Goal: Transaction & Acquisition: Book appointment/travel/reservation

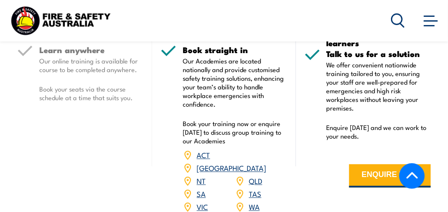
scroll to position [1208, 0]
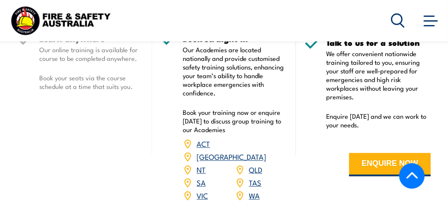
click at [255, 190] on link "WA" at bounding box center [254, 195] width 11 height 10
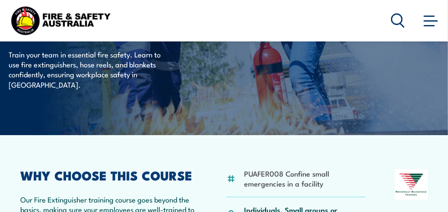
scroll to position [0, 0]
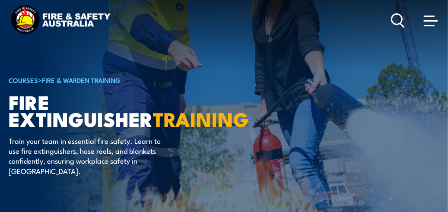
click at [434, 22] on span at bounding box center [430, 20] width 14 height 1
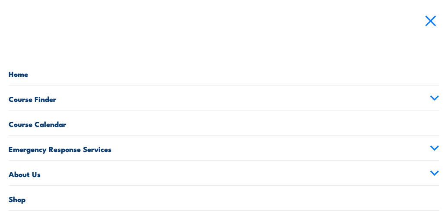
click at [51, 124] on link "Course Calendar" at bounding box center [224, 122] width 430 height 25
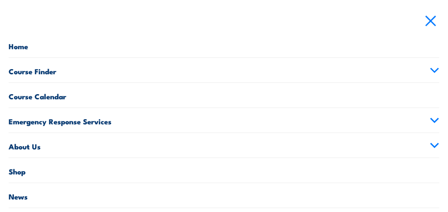
scroll to position [43, 0]
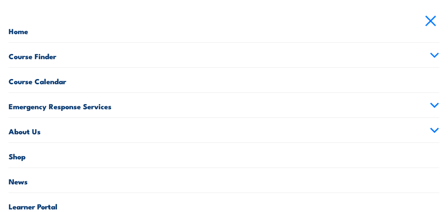
click at [50, 80] on link "Course Calendar" at bounding box center [224, 80] width 430 height 25
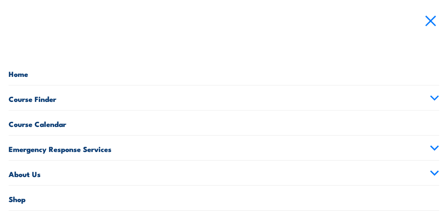
scroll to position [0, 0]
click at [43, 100] on link "Course Finder" at bounding box center [224, 97] width 430 height 25
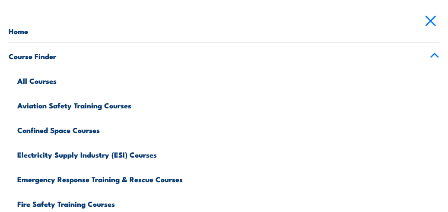
scroll to position [86, 0]
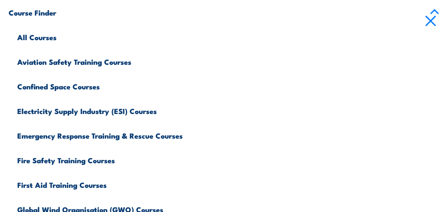
click at [76, 137] on link "Emergency Response Training & Rescue Courses" at bounding box center [228, 134] width 422 height 25
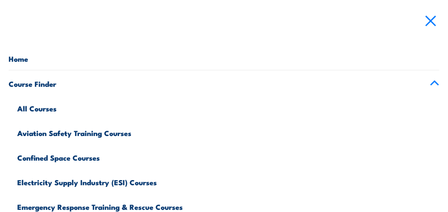
scroll to position [0, 0]
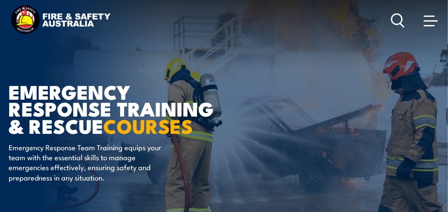
click at [432, 19] on span at bounding box center [430, 20] width 14 height 9
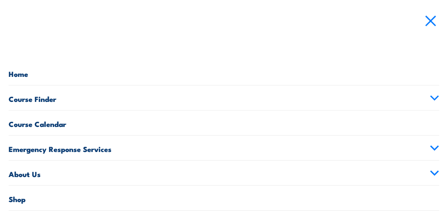
click at [56, 126] on link "Course Calendar" at bounding box center [224, 122] width 430 height 25
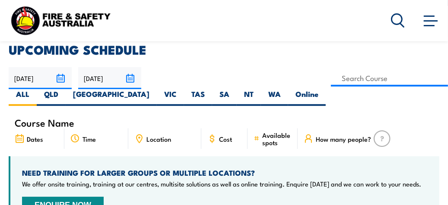
scroll to position [215, 0]
click at [261, 94] on label "WA" at bounding box center [274, 97] width 27 height 17
click at [281, 94] on input "WA" at bounding box center [284, 92] width 6 height 6
radio input "true"
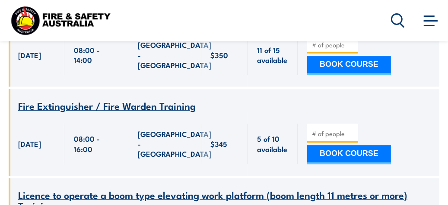
scroll to position [1467, 0]
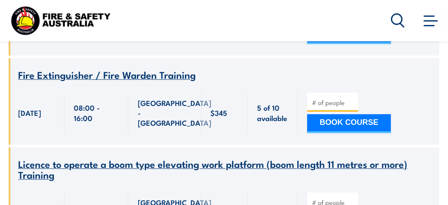
click at [347, 127] on button "BOOK COURSE" at bounding box center [349, 123] width 84 height 19
click at [170, 79] on span "Fire Extinguisher / Fire Warden Training" at bounding box center [106, 74] width 177 height 15
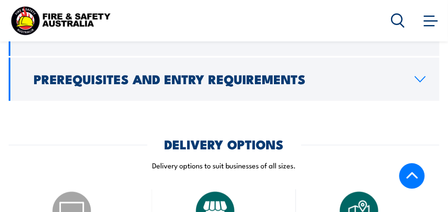
scroll to position [949, 0]
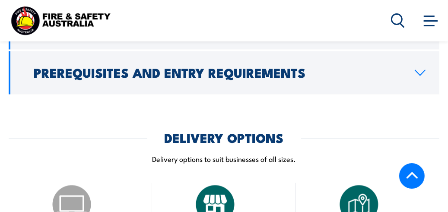
click at [248, 66] on h2 "Prerequisites and Entry Requirements" at bounding box center [217, 71] width 367 height 11
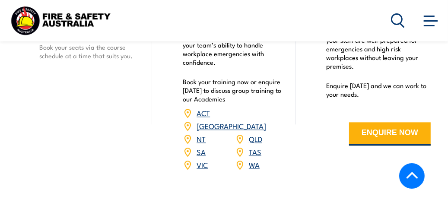
scroll to position [1181, 0]
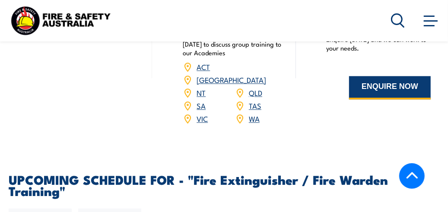
click at [388, 77] on button "ENQUIRE NOW" at bounding box center [390, 87] width 82 height 23
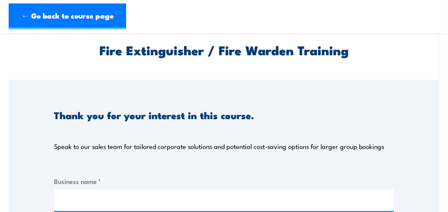
scroll to position [86, 0]
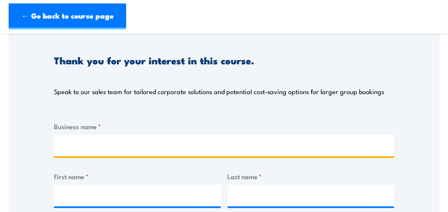
click at [77, 139] on input "Business name *" at bounding box center [224, 146] width 340 height 22
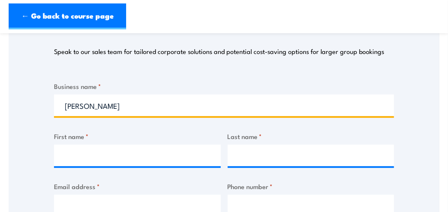
scroll to position [215, 0]
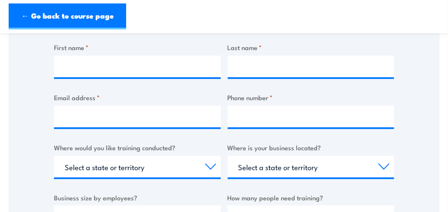
type input "[PERSON_NAME]"
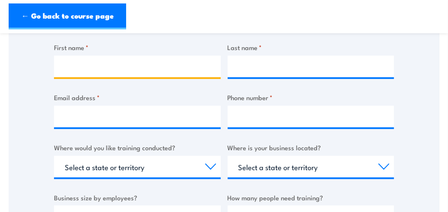
click at [78, 66] on input "First name *" at bounding box center [137, 67] width 167 height 22
type input "[PERSON_NAME]"
type input "Brown"
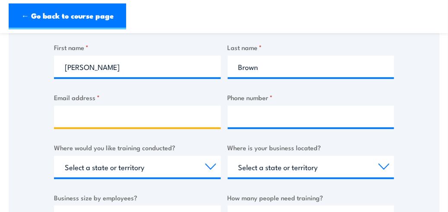
type input "[PERSON_NAME][EMAIL_ADDRESS][PERSON_NAME][DOMAIN_NAME]"
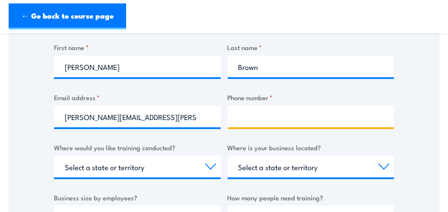
type input "0432375019"
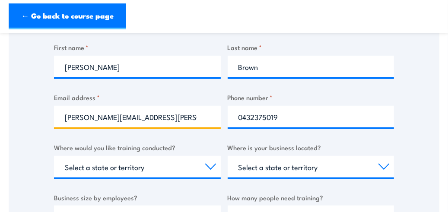
drag, startPoint x: 154, startPoint y: 117, endPoint x: 109, endPoint y: 118, distance: 45.3
click at [109, 118] on input "[PERSON_NAME][EMAIL_ADDRESS][PERSON_NAME][DOMAIN_NAME]" at bounding box center [137, 117] width 167 height 22
type input "[PERSON_NAME][EMAIL_ADDRESS][PERSON_NAME][DOMAIN_NAME]"
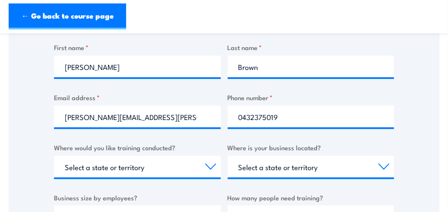
click at [26, 117] on div "Thank you for your interest in this course. Speak to our sales team for tailore…" at bounding box center [224, 111] width 430 height 431
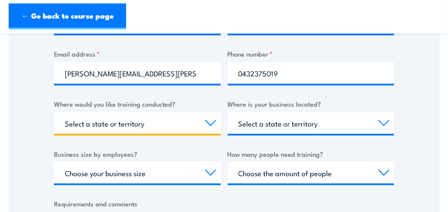
click at [136, 123] on select "Select a state or territory Nationally - multiple locations QLD NSW VIC SA ACT …" at bounding box center [137, 123] width 167 height 22
select select "WA"
click at [54, 112] on select "Select a state or territory Nationally - multiple locations QLD NSW VIC SA ACT …" at bounding box center [137, 123] width 167 height 22
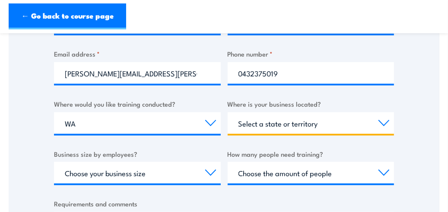
click at [319, 123] on select "Select a state or territory QLD NSW VIC SA ACT WA TAS NT" at bounding box center [310, 123] width 167 height 22
select select "WA"
click at [227, 112] on select "Select a state or territory QLD NSW VIC SA ACT WA TAS NT" at bounding box center [310, 123] width 167 height 22
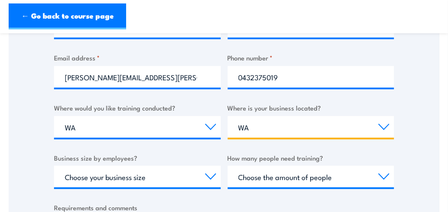
scroll to position [302, 0]
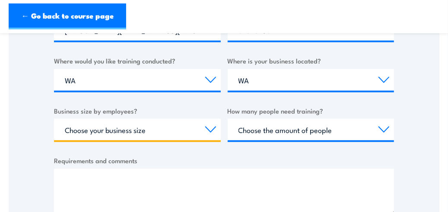
click at [210, 129] on select "Choose your business size 1 to 19 20 to 199 200+" at bounding box center [137, 130] width 167 height 22
select select "20 to 199"
click at [54, 119] on select "Choose your business size 1 to 19 20 to 199 200+" at bounding box center [137, 130] width 167 height 22
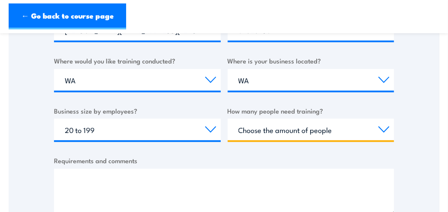
click at [352, 124] on select "Choose the amount of people 1 to 4 5 to 19 20+" at bounding box center [310, 130] width 167 height 22
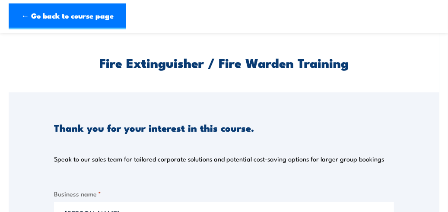
scroll to position [0, 0]
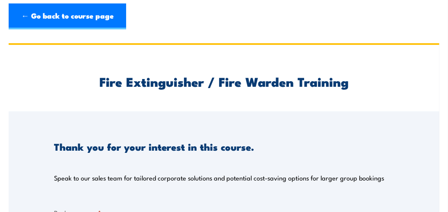
click at [88, 17] on link "← Go back to course page" at bounding box center [67, 16] width 117 height 26
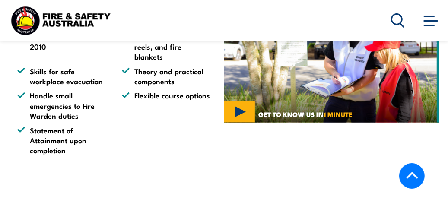
scroll to position [388, 0]
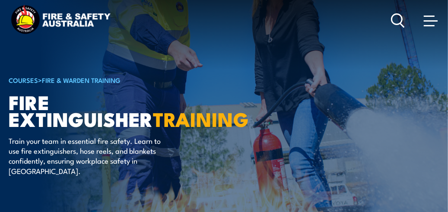
click at [428, 16] on span at bounding box center [428, 16] width 11 height 1
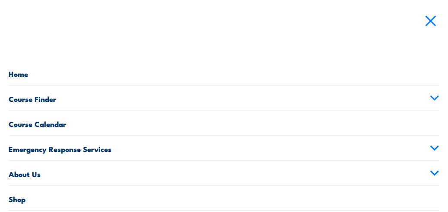
click at [53, 123] on link "Course Calendar" at bounding box center [224, 122] width 430 height 25
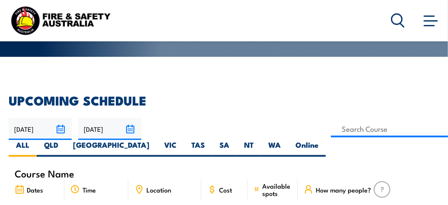
scroll to position [215, 0]
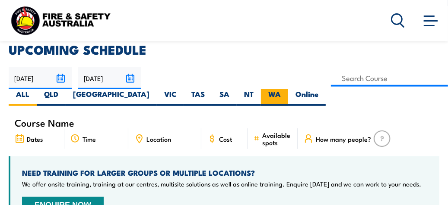
click at [261, 94] on label "WA" at bounding box center [274, 97] width 27 height 17
click at [281, 94] on input "WA" at bounding box center [284, 92] width 6 height 6
radio input "true"
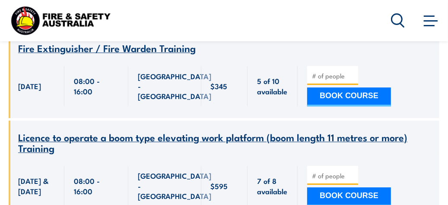
scroll to position [1510, 0]
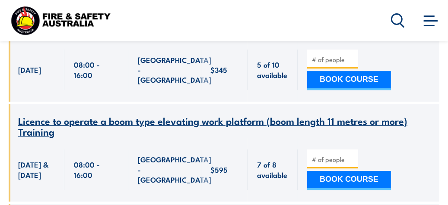
click at [345, 84] on button "BOOK COURSE" at bounding box center [349, 80] width 84 height 19
click at [329, 83] on button "BOOK COURSE" at bounding box center [349, 80] width 84 height 19
click at [345, 90] on button "BOOK COURSE" at bounding box center [349, 80] width 84 height 19
click at [300, 82] on div "BOOK COURSE" at bounding box center [368, 70] width 142 height 64
click at [331, 85] on button "BOOK COURSE" at bounding box center [349, 80] width 84 height 19
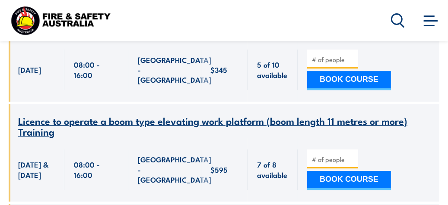
click at [339, 81] on button "BOOK COURSE" at bounding box center [349, 80] width 84 height 19
type input "1"
click at [360, 85] on button "BOOK COURSE" at bounding box center [349, 80] width 84 height 19
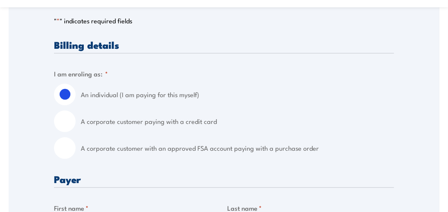
scroll to position [215, 0]
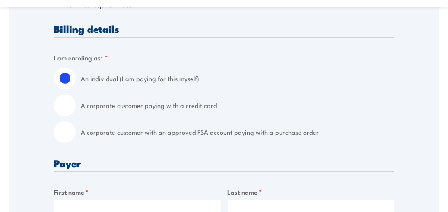
click at [64, 132] on input "A corporate customer with an approved FSA account paying with a purchase order" at bounding box center [65, 132] width 22 height 22
radio input "true"
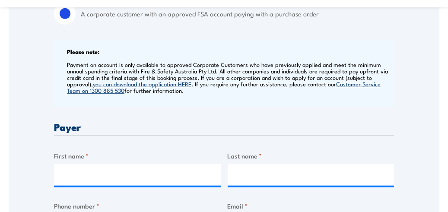
scroll to position [345, 0]
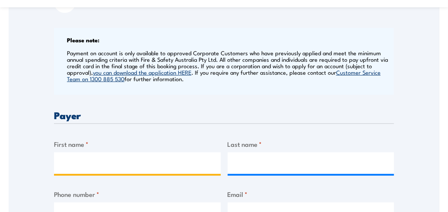
click at [89, 161] on input "First name *" at bounding box center [137, 163] width 167 height 22
type input "[PERSON_NAME]"
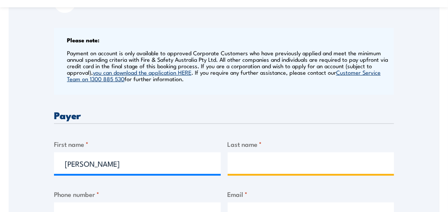
type input "Brown"
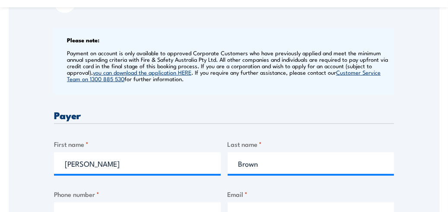
type input "0432375019"
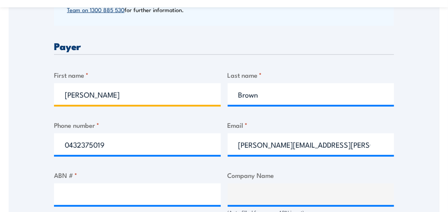
scroll to position [432, 0]
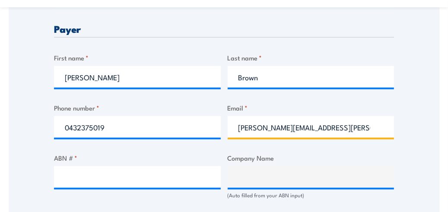
drag, startPoint x: 330, startPoint y: 126, endPoint x: 281, endPoint y: 128, distance: 49.2
click at [281, 128] on input "[PERSON_NAME][EMAIL_ADDRESS][PERSON_NAME][DOMAIN_NAME]" at bounding box center [310, 127] width 167 height 22
type input "[PERSON_NAME][EMAIL_ADDRESS][PERSON_NAME][DOMAIN_NAME]"
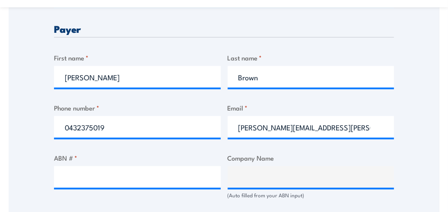
click at [340, 105] on label "Email *" at bounding box center [310, 108] width 167 height 10
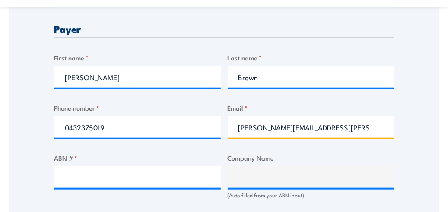
click at [340, 116] on input "[PERSON_NAME][EMAIL_ADDRESS][PERSON_NAME][DOMAIN_NAME]" at bounding box center [310, 127] width 167 height 22
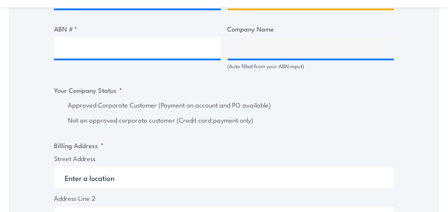
scroll to position [604, 0]
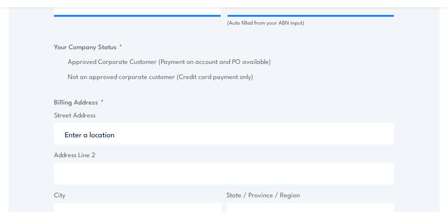
click at [122, 135] on input "Street Address" at bounding box center [224, 134] width 340 height 22
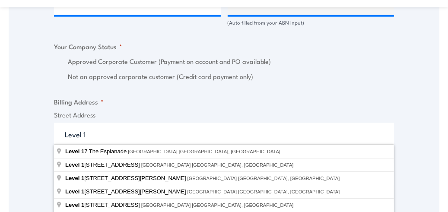
type input "Level 1"
click at [22, 149] on div "Speak to a specialist CALL [PHONE_NUMBER] CALL [PHONE_NUMBER] " * " indicates r…" at bounding box center [224, 21] width 430 height 952
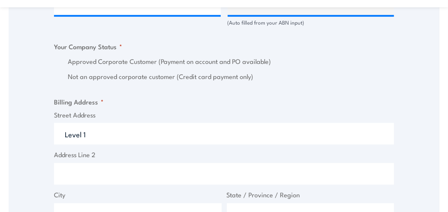
click at [84, 180] on input "Address Line 2" at bounding box center [224, 174] width 340 height 22
click at [84, 179] on input "[STREET_ADDRESS]" at bounding box center [224, 174] width 340 height 22
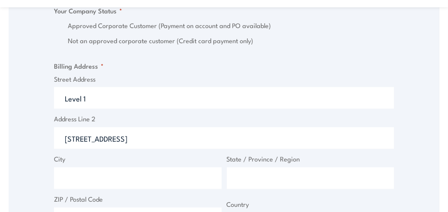
scroll to position [690, 0]
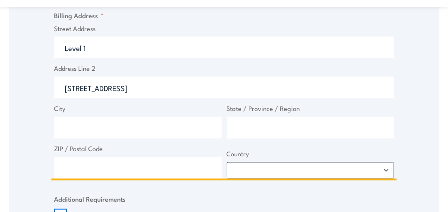
type input "[STREET_ADDRESS]"
click at [74, 130] on input "City" at bounding box center [137, 128] width 167 height 22
type input "[GEOGRAPHIC_DATA]"
click at [253, 125] on input "State / Province / Region" at bounding box center [310, 128] width 167 height 22
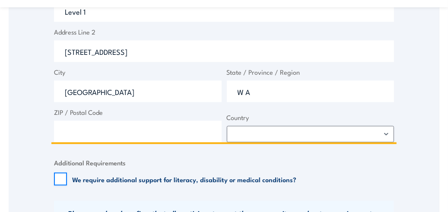
scroll to position [777, 0]
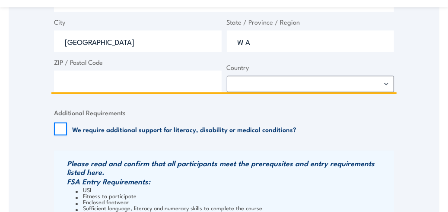
type input "W A"
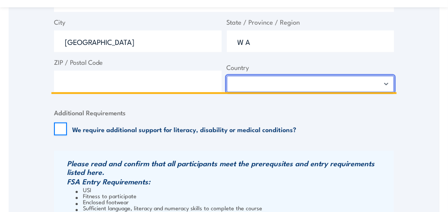
click at [274, 82] on select "[GEOGRAPHIC_DATA] [GEOGRAPHIC_DATA] [GEOGRAPHIC_DATA] [US_STATE] [GEOGRAPHIC_DA…" at bounding box center [310, 84] width 167 height 16
select select "[GEOGRAPHIC_DATA]"
click at [227, 76] on select "[GEOGRAPHIC_DATA] [GEOGRAPHIC_DATA] [GEOGRAPHIC_DATA] [US_STATE] [GEOGRAPHIC_DA…" at bounding box center [310, 84] width 167 height 16
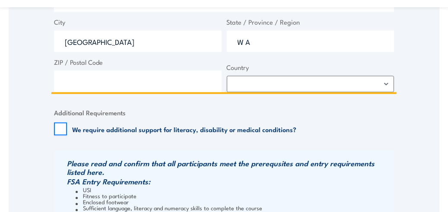
click at [88, 81] on input "ZIP / Postal Code" at bounding box center [137, 82] width 167 height 22
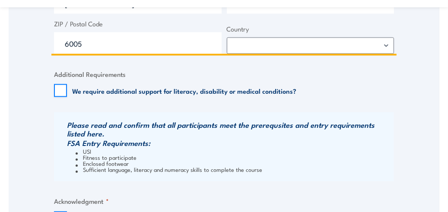
scroll to position [863, 0]
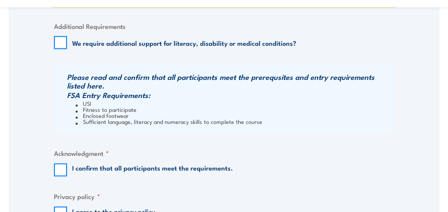
type input "6005"
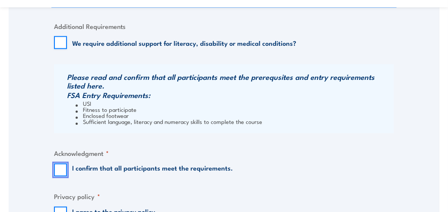
click at [63, 169] on input "I confirm that all participants meet the requirements." at bounding box center [60, 170] width 13 height 13
checkbox input "true"
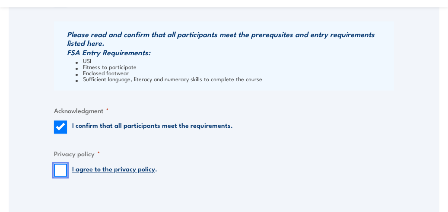
drag, startPoint x: 62, startPoint y: 169, endPoint x: 75, endPoint y: 173, distance: 13.8
click at [61, 169] on input "I agree to the privacy policy ." at bounding box center [60, 170] width 13 height 13
checkbox input "true"
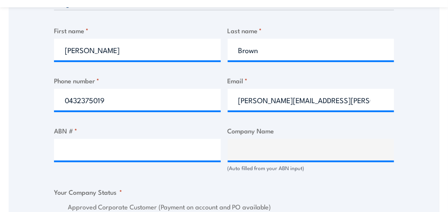
scroll to position [475, 0]
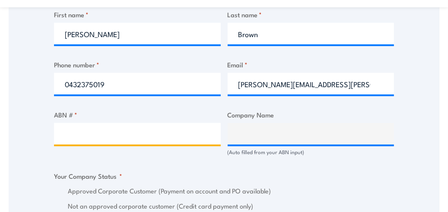
click at [64, 130] on input "ABN # *" at bounding box center [137, 134] width 167 height 22
type input "97003872848"
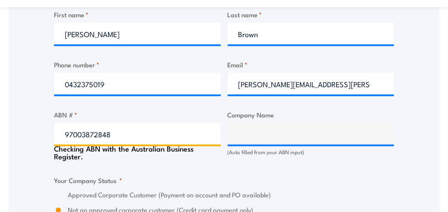
type input "[PERSON_NAME] LIMITED"
radio input "true"
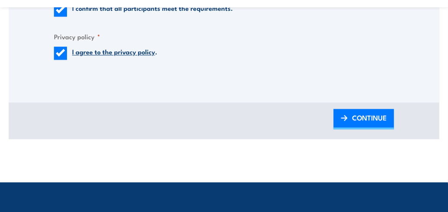
scroll to position [1036, 0]
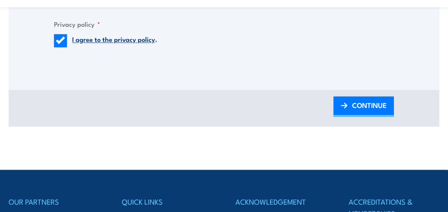
type input "97003872848"
drag, startPoint x: 366, startPoint y: 107, endPoint x: 342, endPoint y: 107, distance: 24.2
click at [366, 107] on span "CONTINUE" at bounding box center [369, 105] width 35 height 23
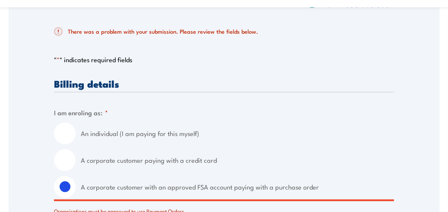
scroll to position [206, 0]
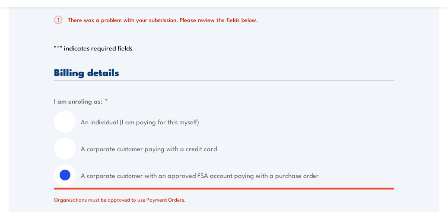
click at [61, 146] on input "A corporate customer paying with a credit card" at bounding box center [65, 149] width 22 height 22
radio input "true"
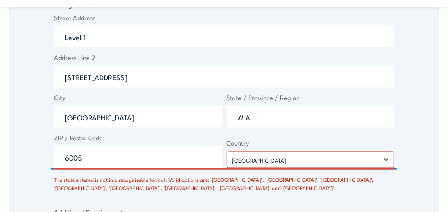
scroll to position [681, 0]
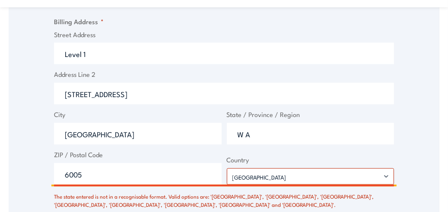
click at [265, 130] on input "W A" at bounding box center [310, 134] width 167 height 22
type input "W"
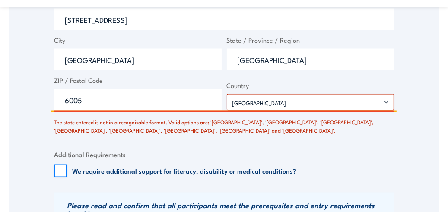
scroll to position [767, 0]
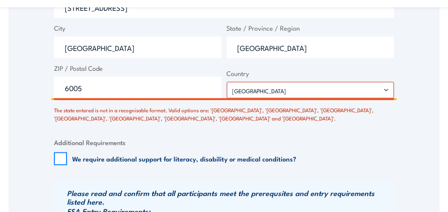
type input "[GEOGRAPHIC_DATA]"
click at [184, 148] on fieldset "Additional Requirements We require additional support for literacy, disability …" at bounding box center [224, 151] width 340 height 28
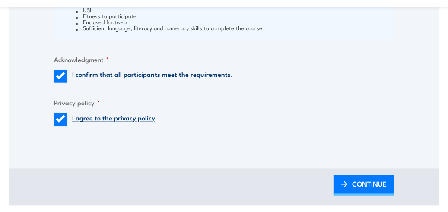
scroll to position [1026, 0]
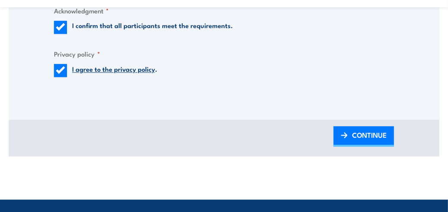
click at [366, 136] on span "CONTINUE" at bounding box center [369, 134] width 35 height 23
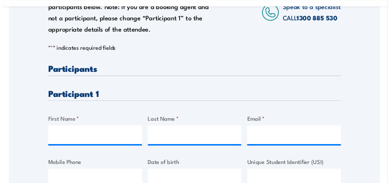
scroll to position [215, 0]
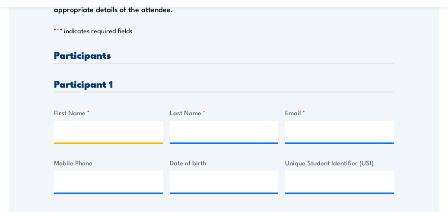
click at [89, 129] on input "First Name *" at bounding box center [108, 132] width 109 height 22
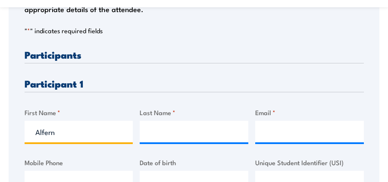
type input "Alfern"
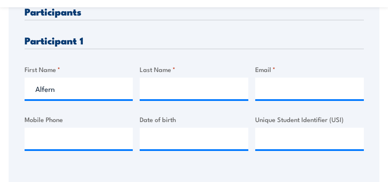
scroll to position [259, 0]
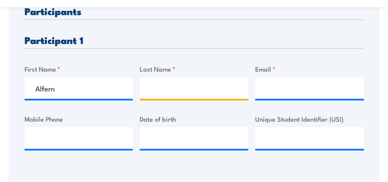
click at [153, 85] on input "Last Name *" at bounding box center [194, 88] width 109 height 22
type input "[PERSON_NAME]"
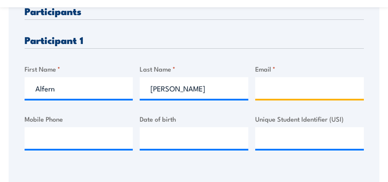
click at [264, 89] on input "Email *" at bounding box center [309, 88] width 109 height 22
click at [272, 92] on input "Email *" at bounding box center [309, 88] width 109 height 22
type input "[EMAIL_ADDRESS][DOMAIN_NAME]"
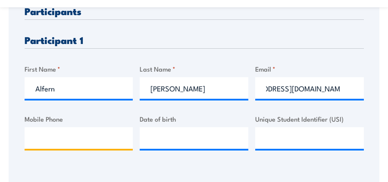
click at [69, 132] on input "Mobile Phone" at bounding box center [79, 138] width 109 height 22
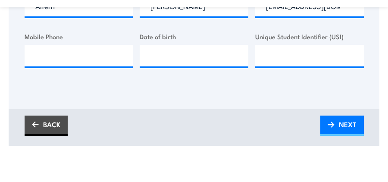
scroll to position [345, 0]
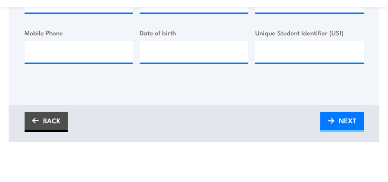
click at [344, 121] on span "NEXT" at bounding box center [348, 120] width 18 height 23
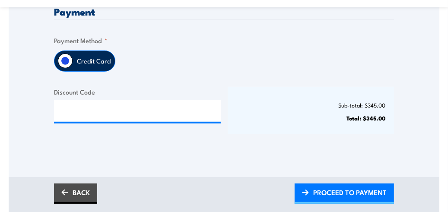
scroll to position [302, 0]
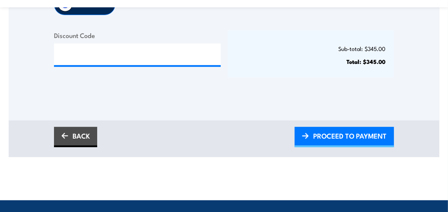
drag, startPoint x: 349, startPoint y: 138, endPoint x: 343, endPoint y: 138, distance: 6.0
click at [349, 138] on span "PROCEED TO PAYMENT" at bounding box center [349, 135] width 73 height 23
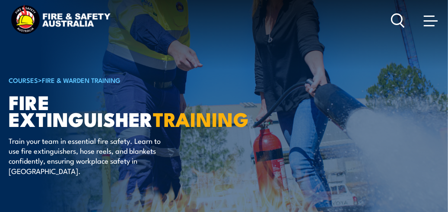
click at [430, 22] on span at bounding box center [430, 20] width 14 height 1
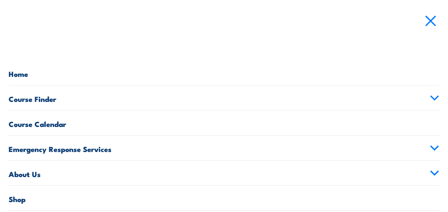
click at [57, 123] on link "Course Calendar" at bounding box center [224, 122] width 430 height 25
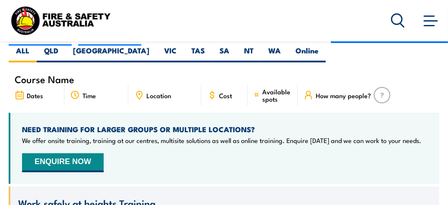
click at [261, 53] on label "WA" at bounding box center [274, 54] width 27 height 17
click at [281, 51] on input "WA" at bounding box center [284, 49] width 6 height 6
radio input "true"
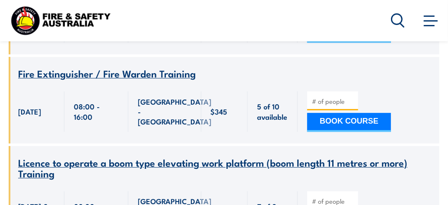
scroll to position [1424, 0]
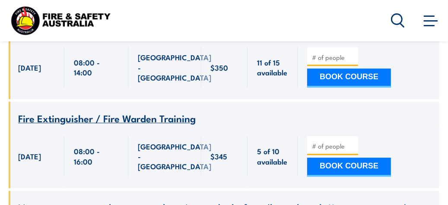
click at [312, 148] on input "number" at bounding box center [333, 146] width 43 height 9
type input "1"
click at [347, 172] on button "BOOK COURSE" at bounding box center [349, 167] width 84 height 19
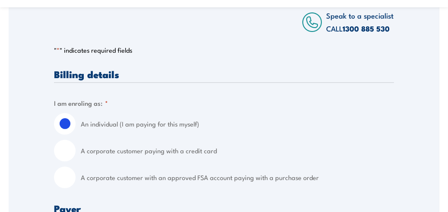
scroll to position [215, 0]
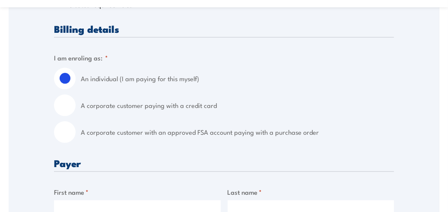
click at [70, 135] on input "A corporate customer with an approved FSA account paying with a purchase order" at bounding box center [65, 132] width 22 height 22
radio input "true"
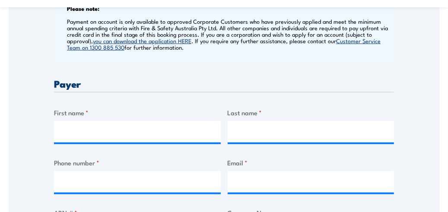
scroll to position [388, 0]
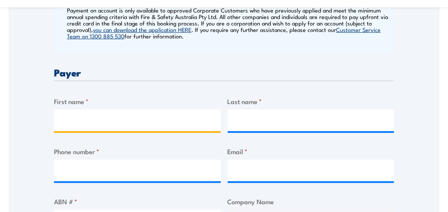
click at [77, 118] on input "First name *" at bounding box center [137, 121] width 167 height 22
type input "[PERSON_NAME]"
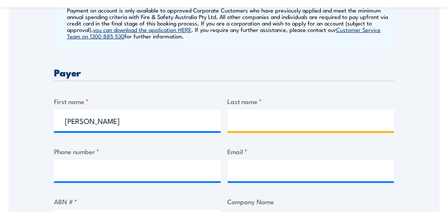
type input "Brown"
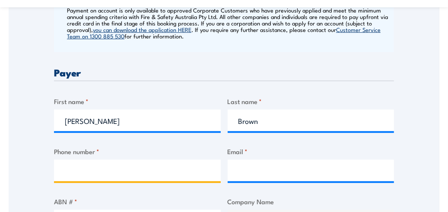
type input "0432375019"
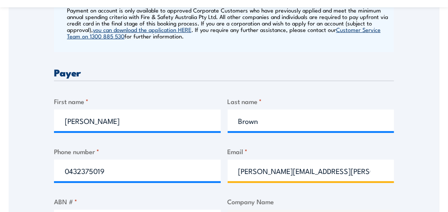
drag, startPoint x: 324, startPoint y: 172, endPoint x: 283, endPoint y: 172, distance: 40.6
click at [283, 172] on input "[PERSON_NAME][EMAIL_ADDRESS][PERSON_NAME][DOMAIN_NAME]" at bounding box center [310, 171] width 167 height 22
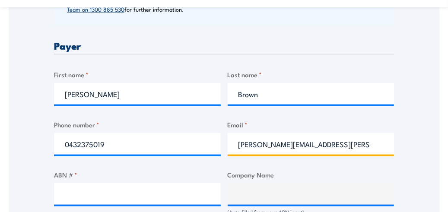
scroll to position [475, 0]
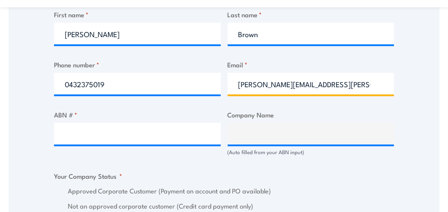
type input "[PERSON_NAME][EMAIL_ADDRESS][PERSON_NAME][DOMAIN_NAME]"
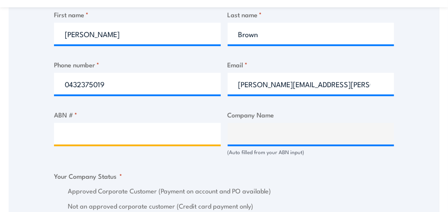
click at [78, 129] on input "ABN # *" at bounding box center [137, 134] width 167 height 22
type input "83072293880"
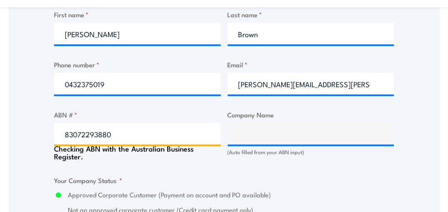
type input "SPOTLESS FACILITY SERVICES PTY LTD"
radio input "true"
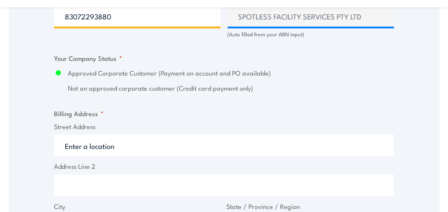
scroll to position [604, 0]
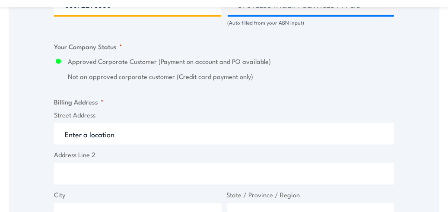
type input "83072293880"
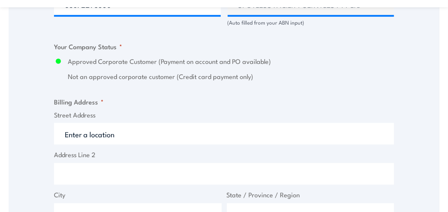
click at [119, 132] on input "Street Address" at bounding box center [224, 134] width 340 height 22
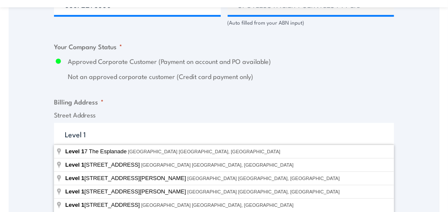
type input "Level 1"
click at [29, 133] on div "Speak to a specialist CALL [PHONE_NUMBER] CALL [PHONE_NUMBER] " * " indicates r…" at bounding box center [224, 21] width 430 height 952
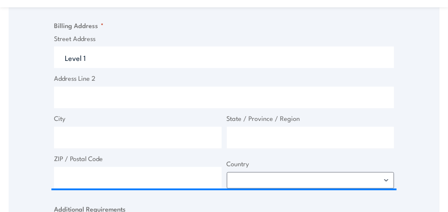
scroll to position [690, 0]
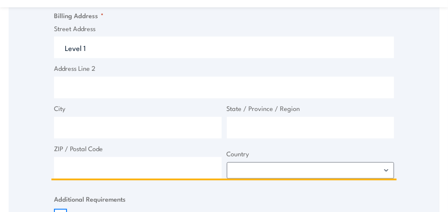
click at [67, 90] on input "Address Line 2" at bounding box center [224, 88] width 340 height 22
type input "1238 Hay Street"
click at [74, 127] on input "City" at bounding box center [137, 128] width 167 height 22
type input "West Perth"
click at [245, 126] on input "State / Province / Region" at bounding box center [310, 128] width 167 height 22
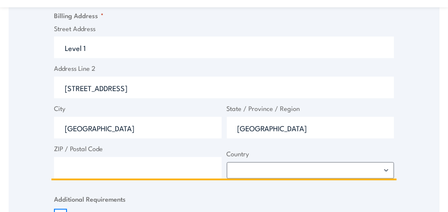
type input "Western Australia"
click at [69, 168] on input "ZIP / Postal Code" at bounding box center [137, 168] width 167 height 22
type input "6005"
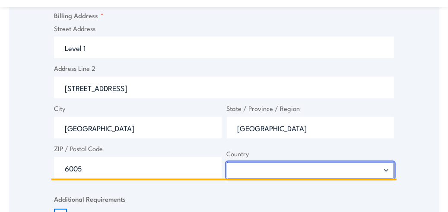
click at [245, 168] on select "Afghanistan Albania Algeria American Samoa Andorra Angola Anguilla Antarctica A…" at bounding box center [310, 170] width 167 height 16
select select "Australia"
click at [227, 162] on select "Afghanistan Albania Algeria American Samoa Andorra Angola Anguilla Antarctica A…" at bounding box center [310, 170] width 167 height 16
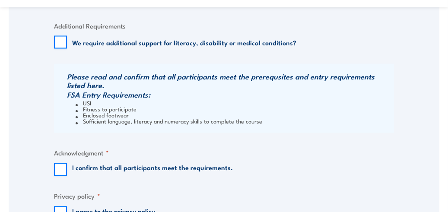
scroll to position [906, 0]
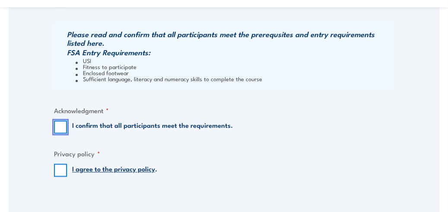
click at [59, 129] on input "I confirm that all participants meet the requirements." at bounding box center [60, 127] width 13 height 13
checkbox input "true"
click at [59, 167] on input "I agree to the privacy policy ." at bounding box center [60, 170] width 13 height 13
checkbox input "true"
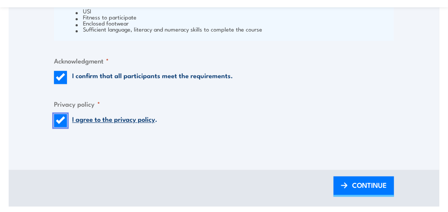
scroll to position [1036, 0]
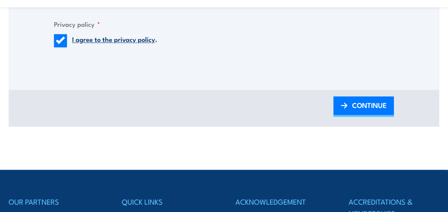
click at [370, 107] on span "CONTINUE" at bounding box center [369, 105] width 35 height 23
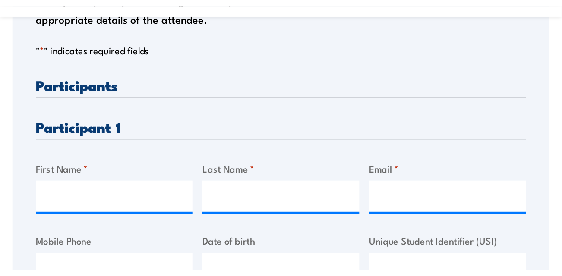
scroll to position [215, 0]
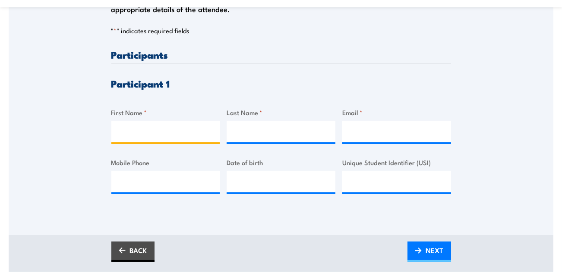
click at [132, 124] on input "First Name *" at bounding box center [165, 132] width 109 height 22
type input "Alfern"
type input "Afonso"
type input "alfern.afonso@downergroup.com"
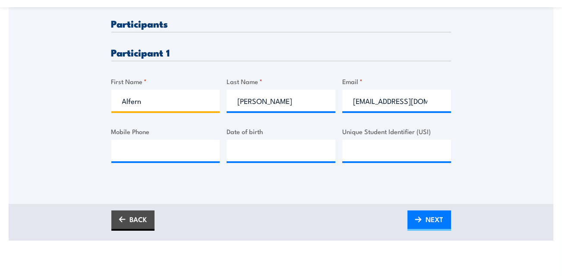
scroll to position [302, 0]
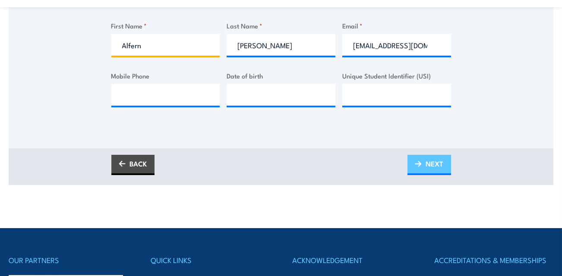
type input "Alfern"
click at [440, 162] on span "NEXT" at bounding box center [435, 163] width 18 height 23
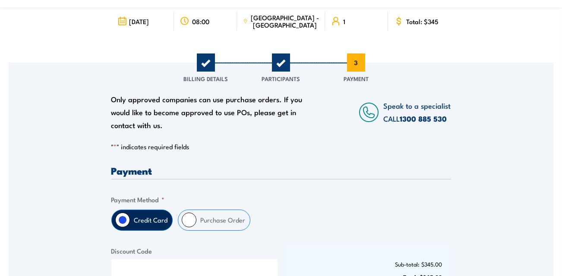
scroll to position [129, 0]
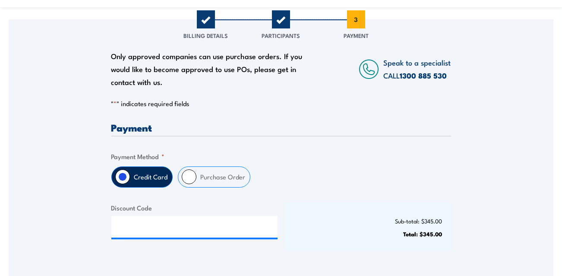
click at [190, 179] on input "Purchase Order" at bounding box center [189, 177] width 15 height 15
radio input "true"
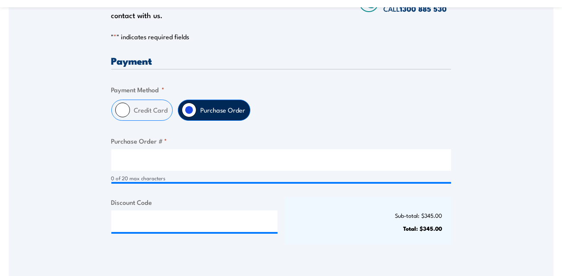
scroll to position [215, 0]
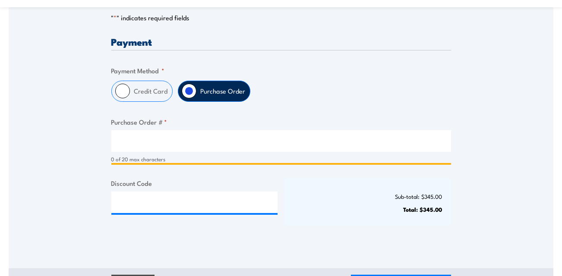
click at [139, 139] on input "Purchase Order # *" at bounding box center [281, 141] width 340 height 22
click at [137, 140] on input "Purchase Order # *" at bounding box center [281, 141] width 340 height 22
type input "1"
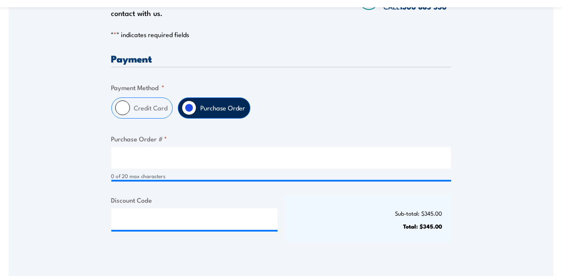
scroll to position [259, 0]
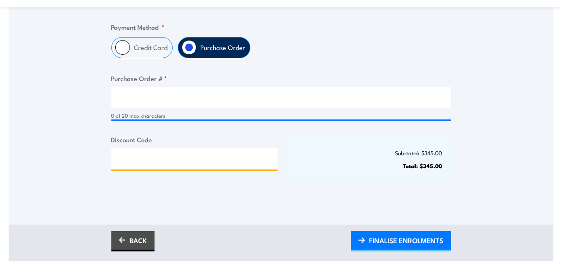
click at [160, 158] on input "Discount Code" at bounding box center [194, 159] width 167 height 22
click at [152, 152] on input "Discount Code" at bounding box center [194, 159] width 167 height 22
paste input "3301459383"
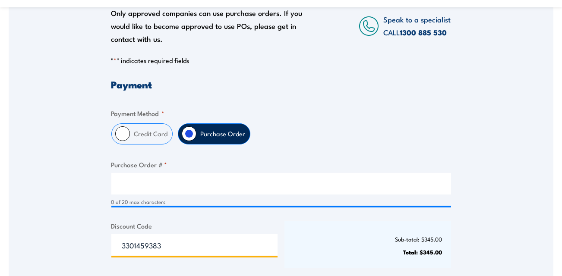
scroll to position [215, 0]
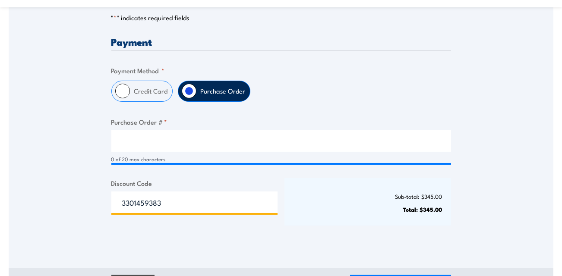
type input "3301459383"
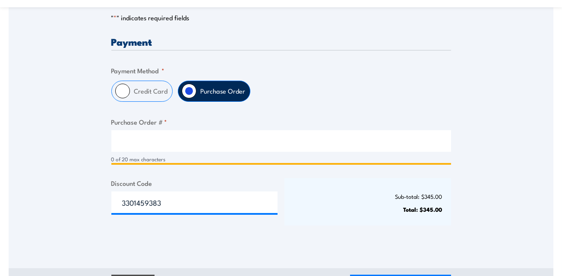
click at [126, 136] on input "Purchase Order # *" at bounding box center [281, 141] width 340 height 22
paste input "3301459383"
type input "3301459383"
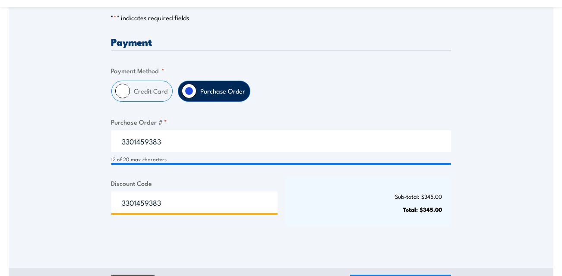
click at [164, 199] on input "3301459383" at bounding box center [194, 203] width 167 height 22
type input "3"
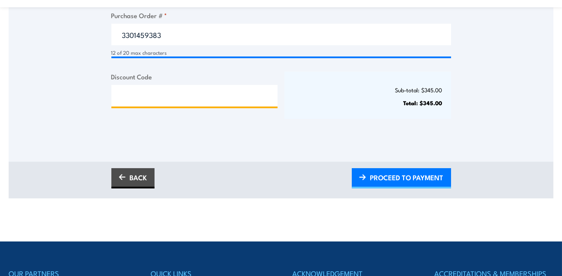
scroll to position [345, 0]
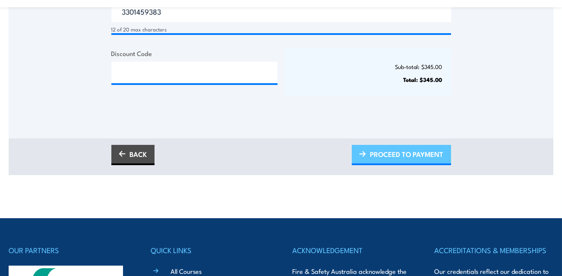
click at [393, 156] on span "PROCEED TO PAYMENT" at bounding box center [406, 154] width 73 height 23
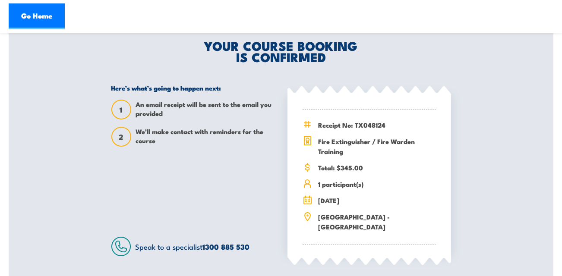
scroll to position [86, 0]
